Goal: Task Accomplishment & Management: Manage account settings

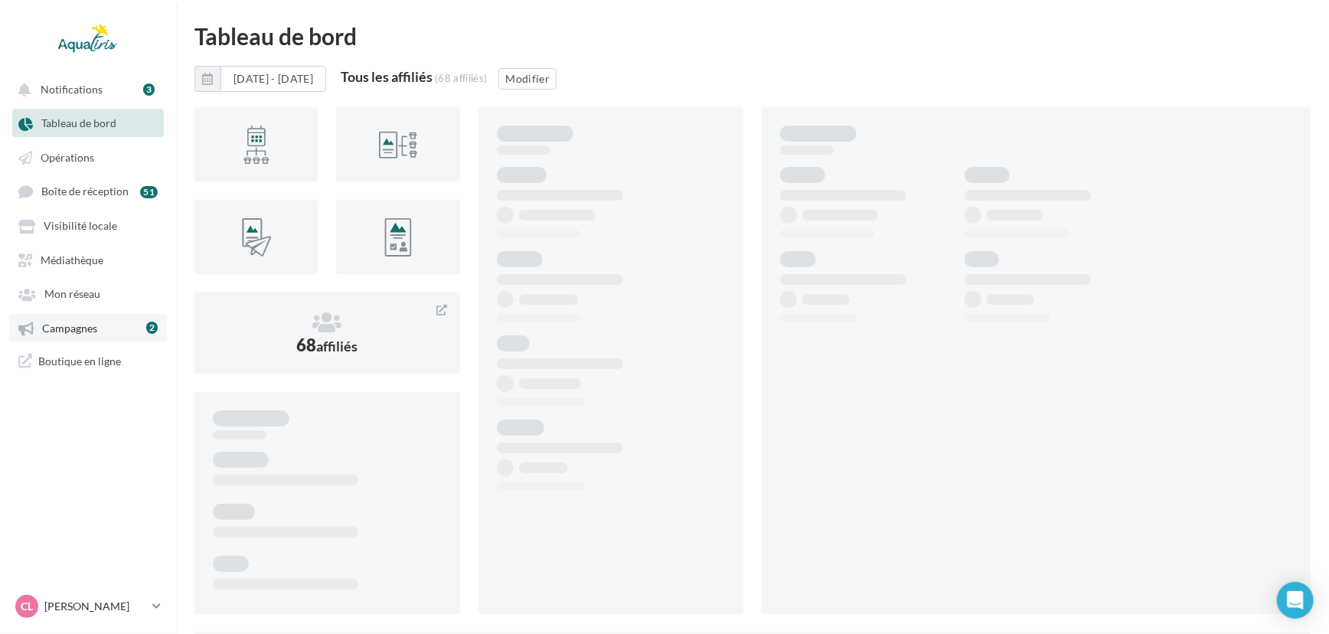
click at [139, 330] on link "Campagnes 2" at bounding box center [88, 328] width 158 height 28
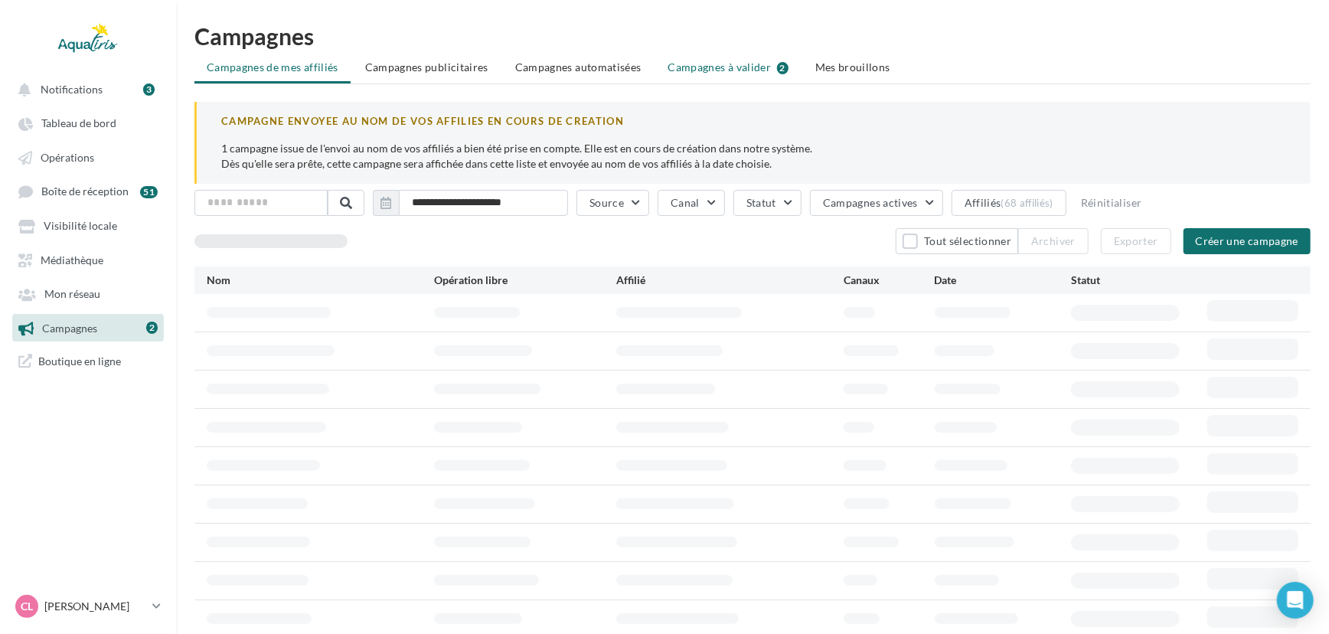
click at [698, 69] on span "Campagnes à valider" at bounding box center [719, 67] width 103 height 15
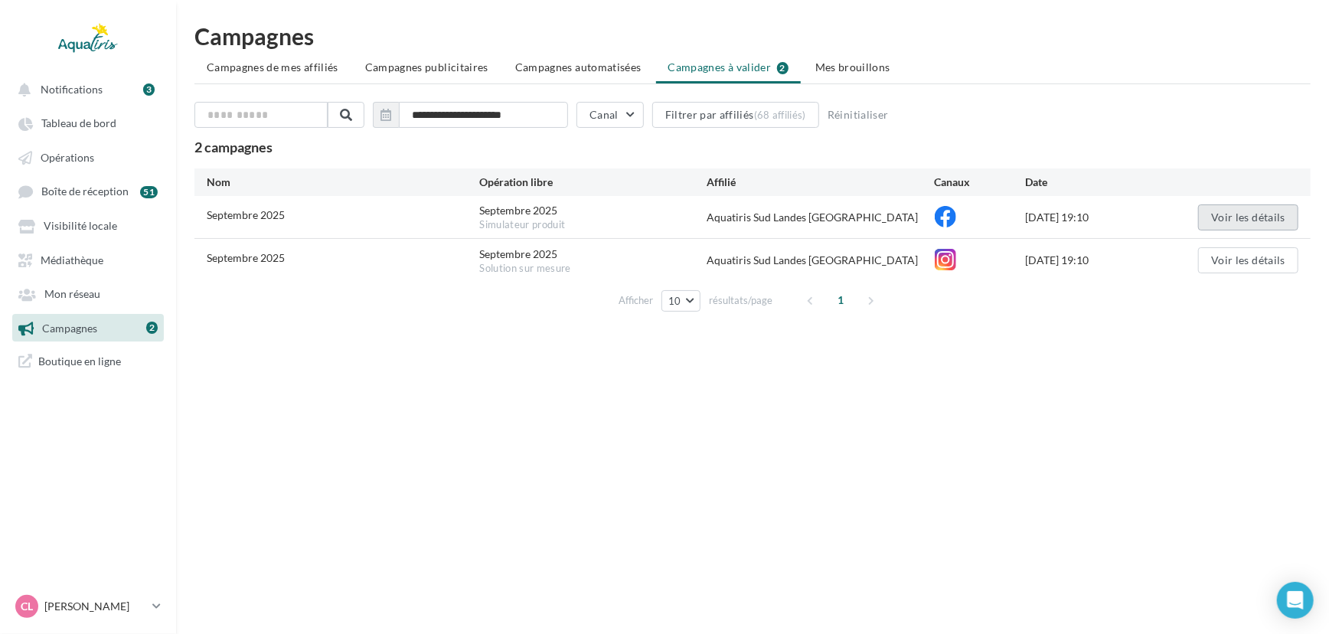
click at [1228, 217] on button "Voir les détails" at bounding box center [1248, 217] width 100 height 26
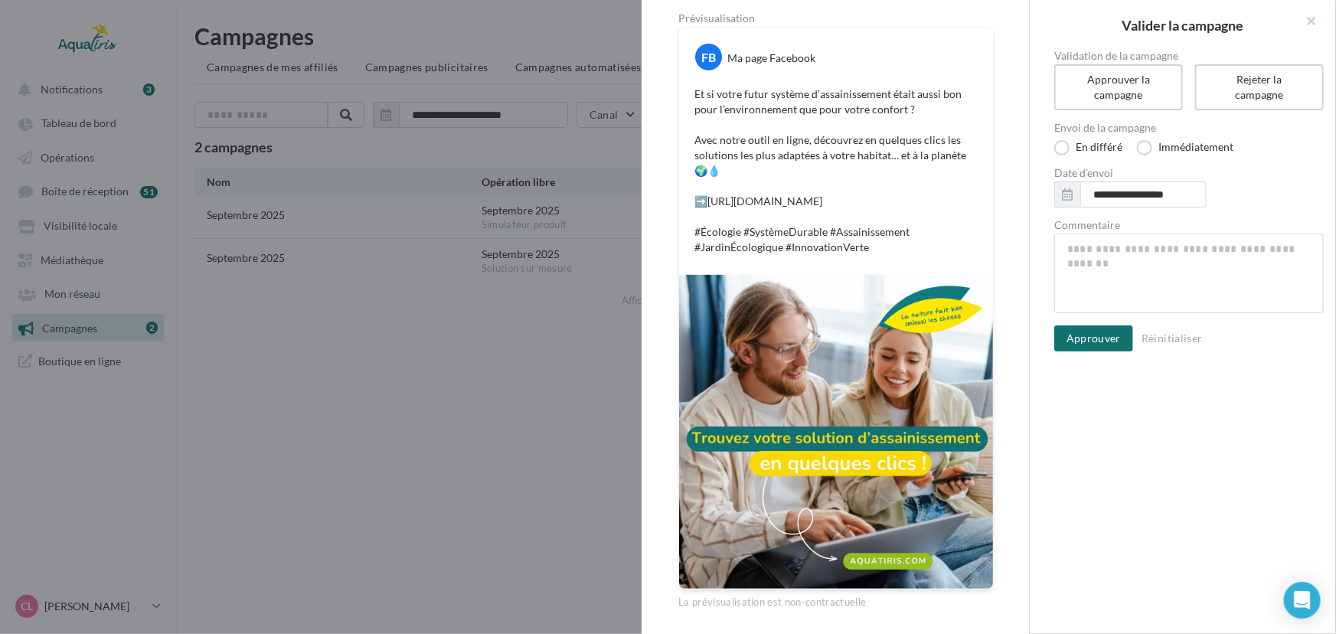
scroll to position [205, 0]
click at [1095, 334] on button "Approuver" at bounding box center [1093, 338] width 79 height 26
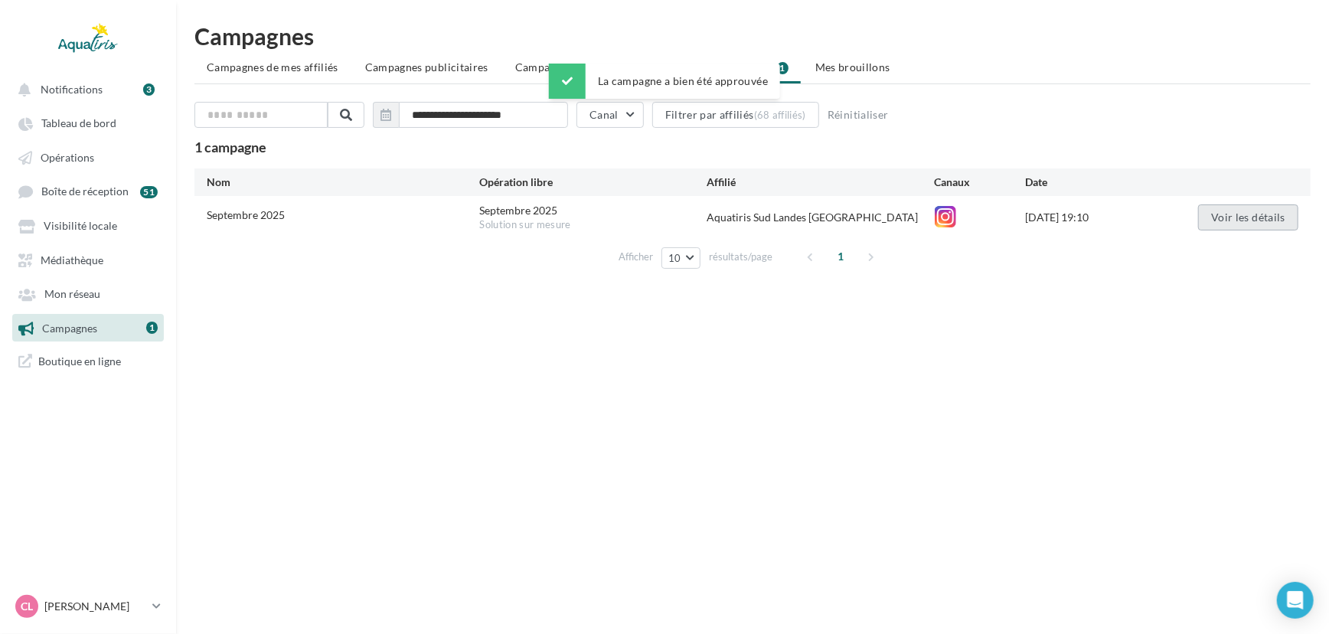
click at [1263, 209] on button "Voir les détails" at bounding box center [1248, 217] width 100 height 26
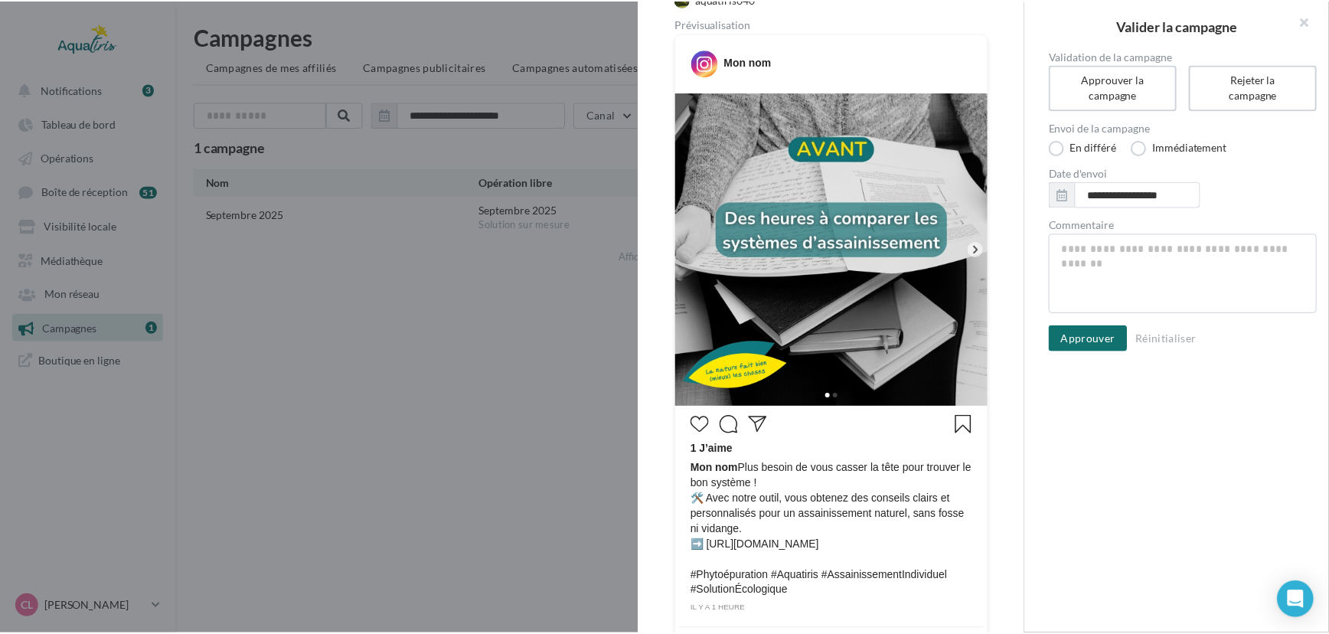
scroll to position [270, 0]
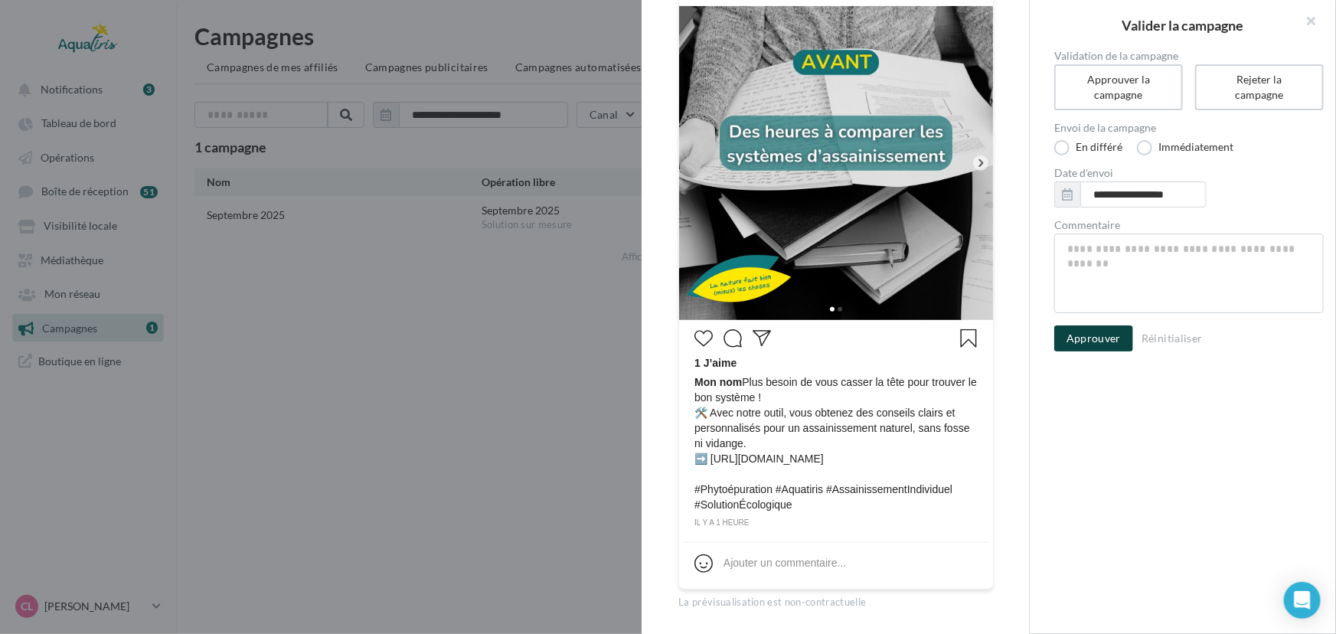
click at [1111, 331] on button "Approuver" at bounding box center [1093, 338] width 79 height 26
